Goal: Task Accomplishment & Management: Manage account settings

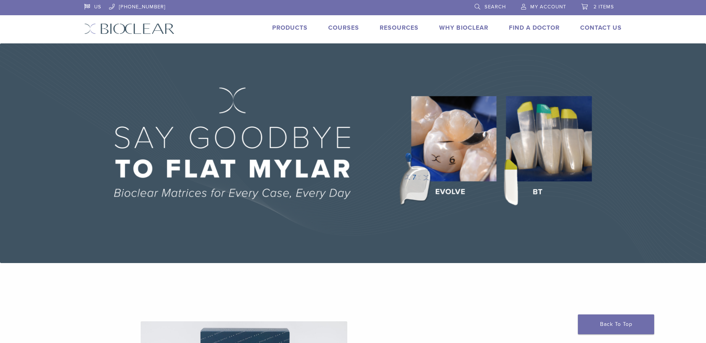
click at [551, 8] on span "My Account" at bounding box center [548, 7] width 36 height 6
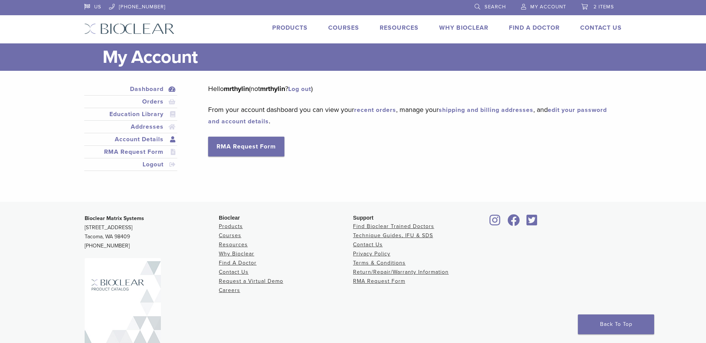
click at [141, 138] on link "Account Details" at bounding box center [131, 139] width 90 height 9
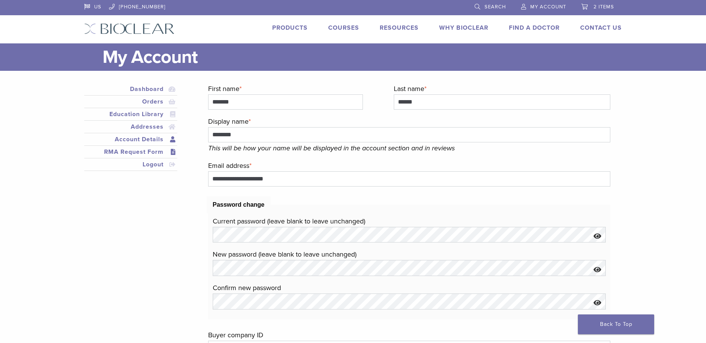
click at [109, 154] on link "RMA Request Form" at bounding box center [131, 151] width 90 height 9
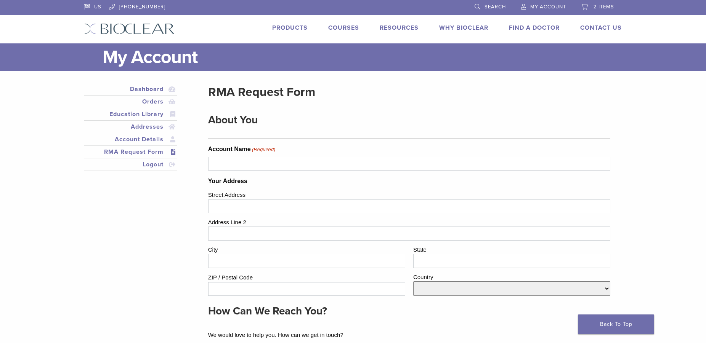
click at [139, 8] on link "[PHONE_NUMBER]" at bounding box center [137, 5] width 56 height 11
